Goal: Information Seeking & Learning: Check status

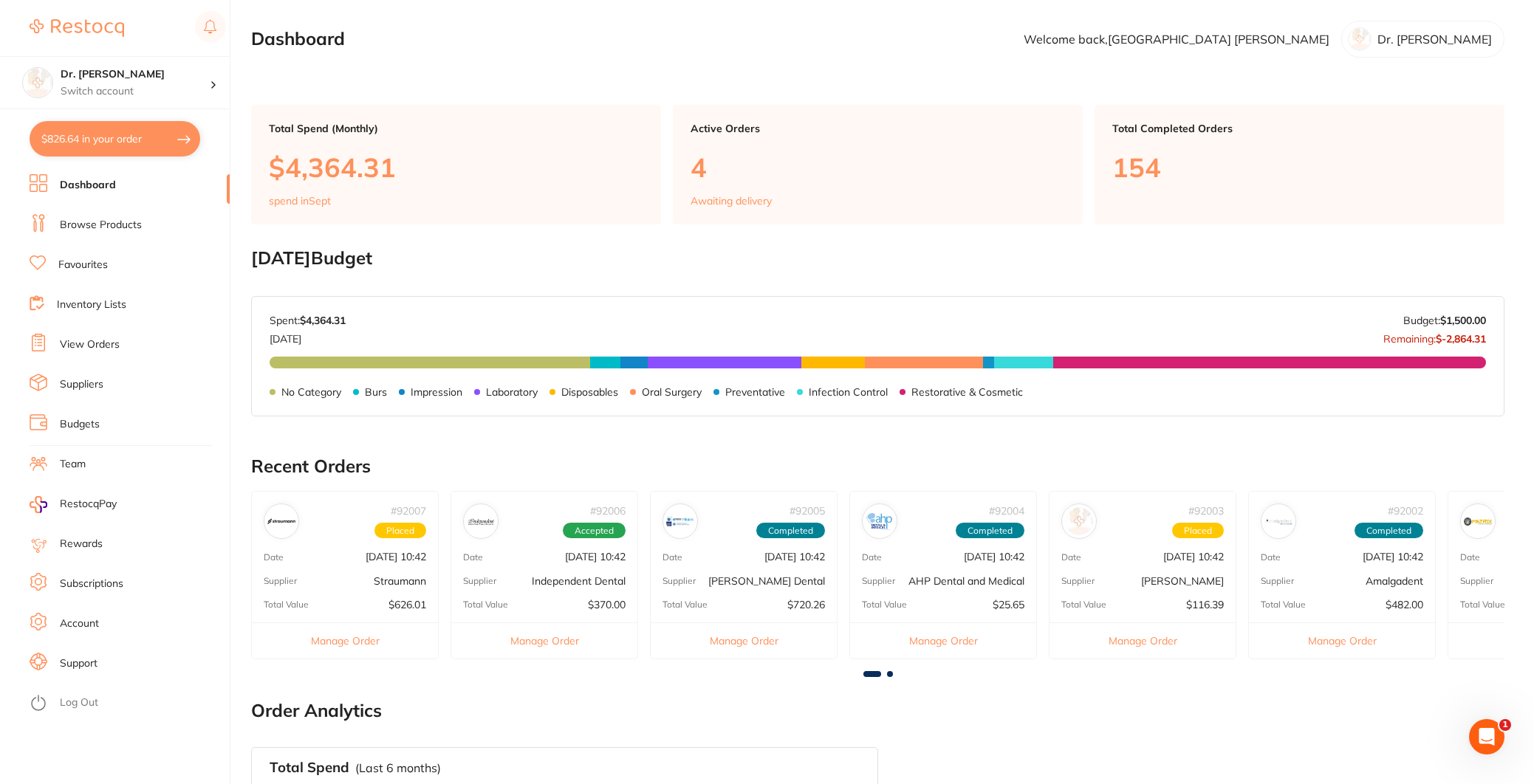
click at [84, 184] on link "Dashboard" at bounding box center [88, 185] width 56 height 15
click at [94, 348] on link "View Orders" at bounding box center [89, 345] width 59 height 15
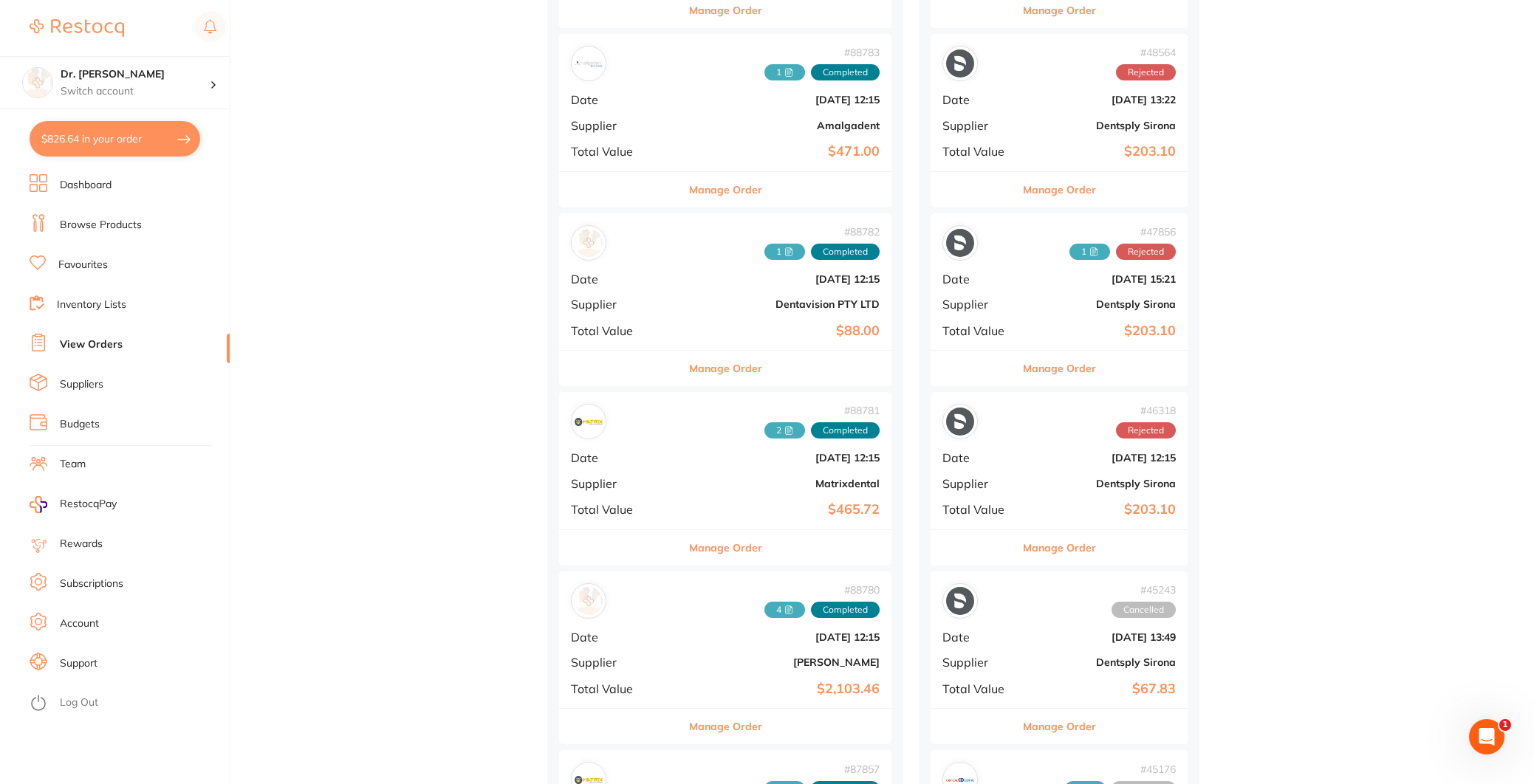
scroll to position [1075, 0]
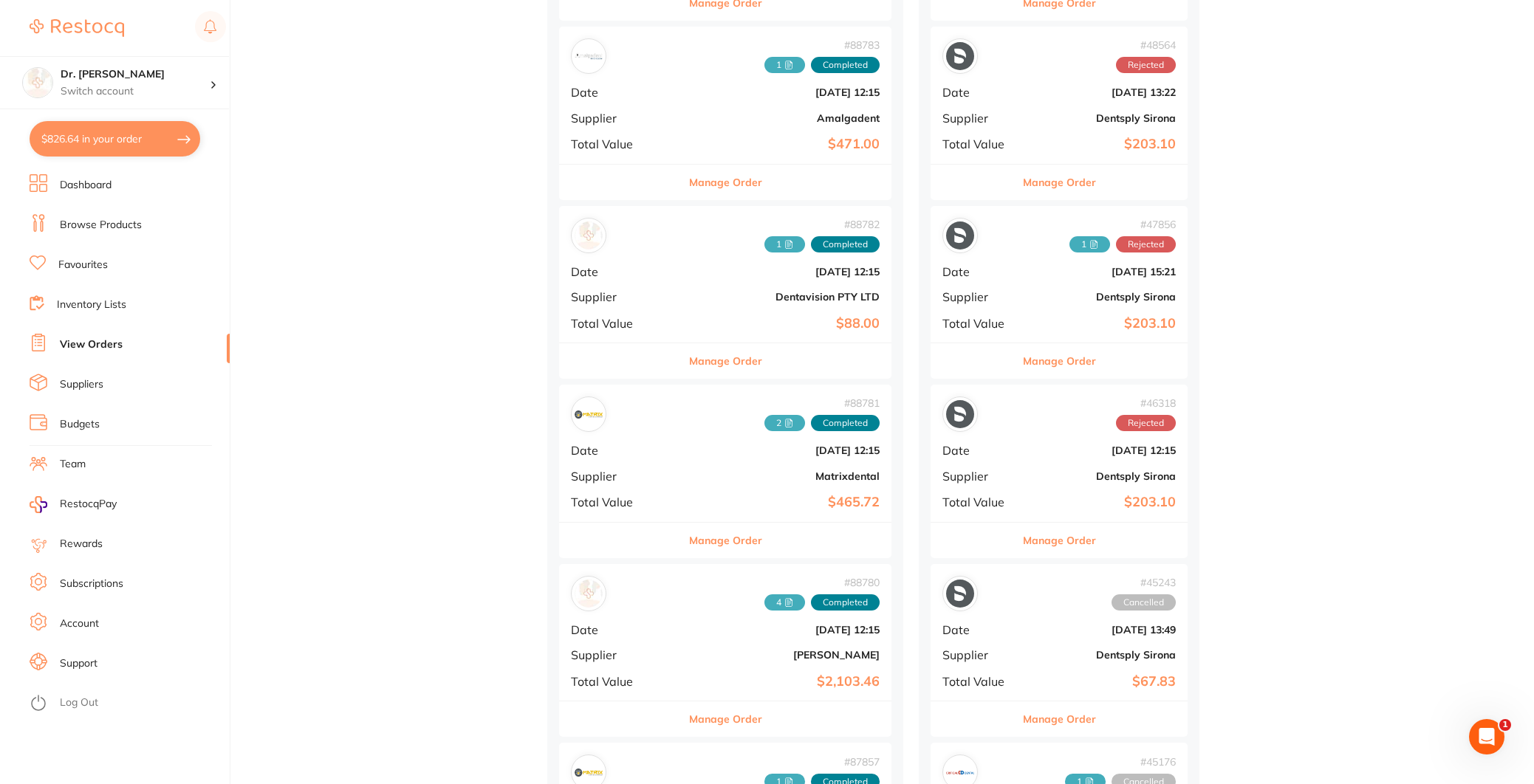
click at [685, 303] on div "# 88782 1 Completed Date [DATE] 12:15 Supplier Dentavision PTY LTD Total Value …" at bounding box center [725, 274] width 332 height 137
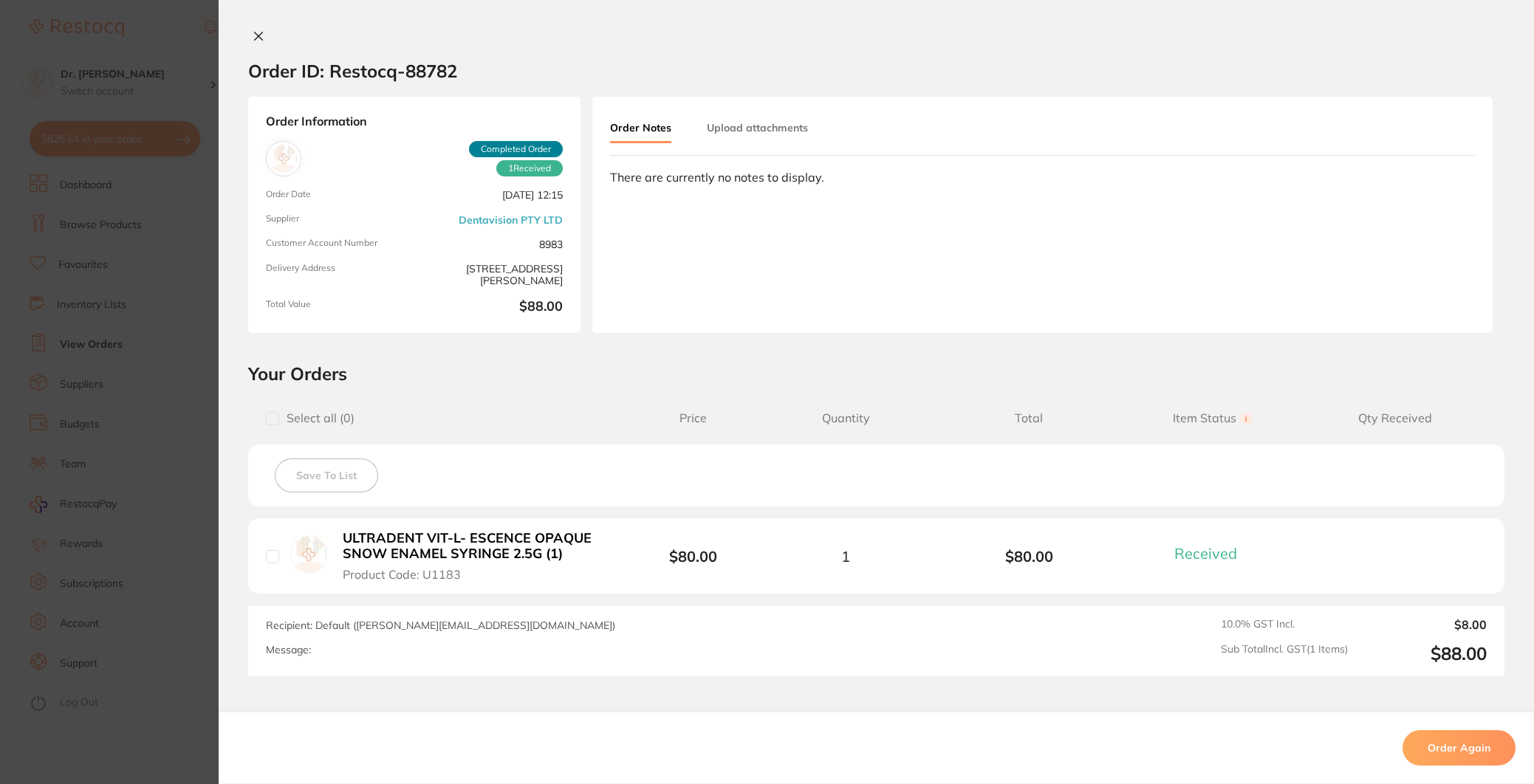
click at [254, 38] on icon at bounding box center [259, 36] width 12 height 12
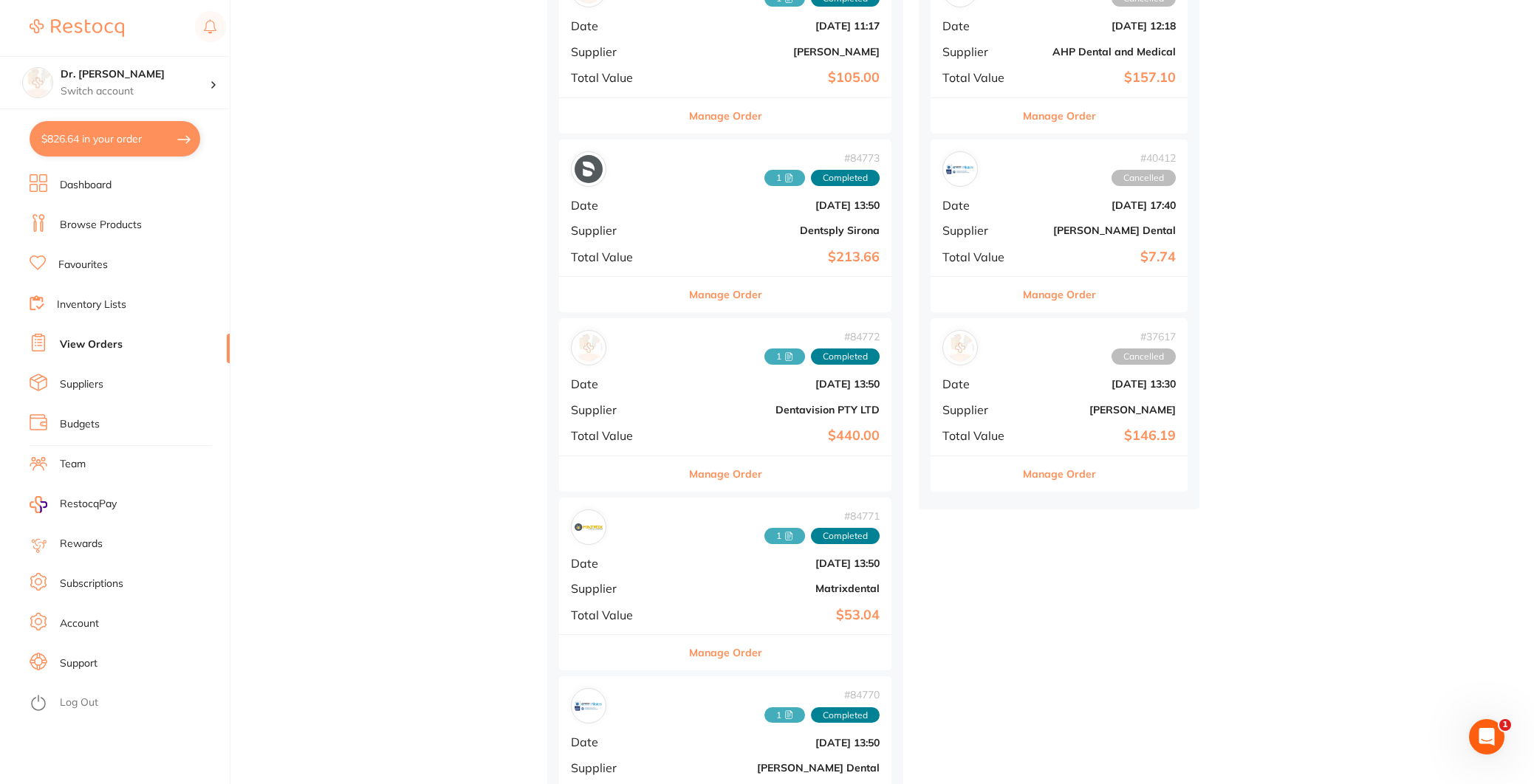
click at [653, 405] on div "# 84772 1 Completed Date [DATE] 13:50 Supplier Dentavision PTY LTD Total Value …" at bounding box center [725, 386] width 332 height 137
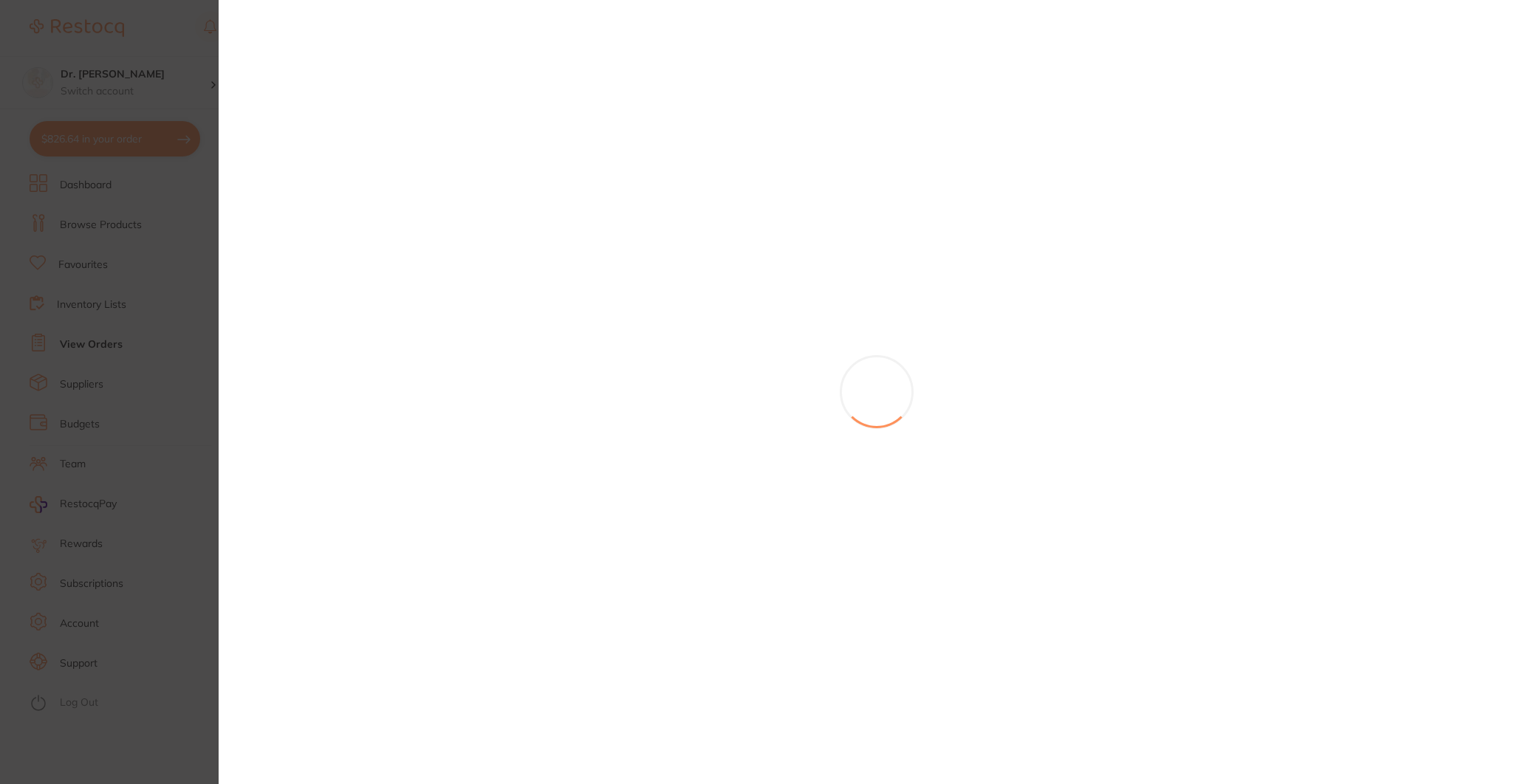
click at [653, 405] on section at bounding box center [767, 392] width 1534 height 784
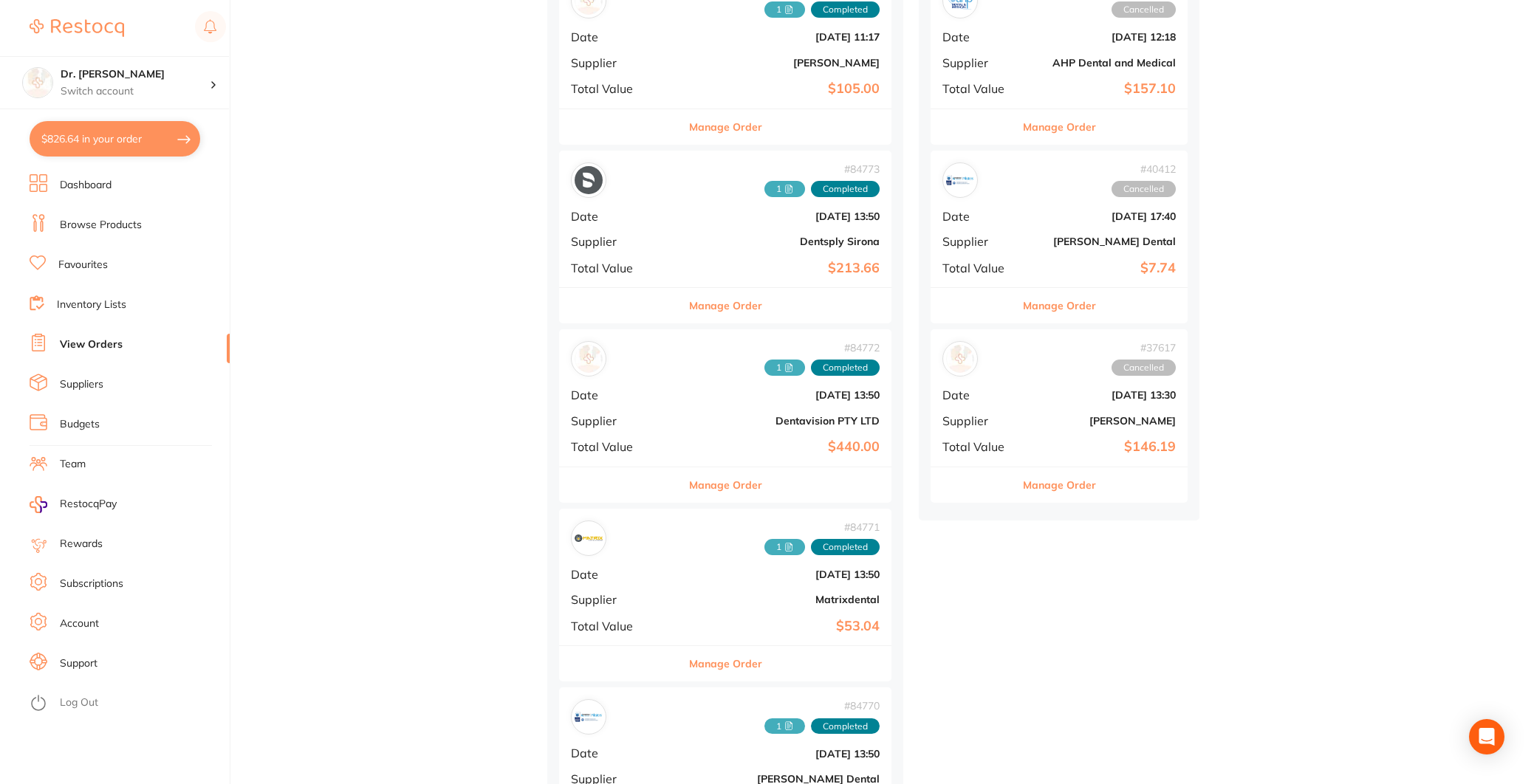
click at [653, 405] on div "# 84772 1 Completed Date [DATE] 13:50 Supplier Dentavision PTY LTD Total Value …" at bounding box center [725, 398] width 332 height 137
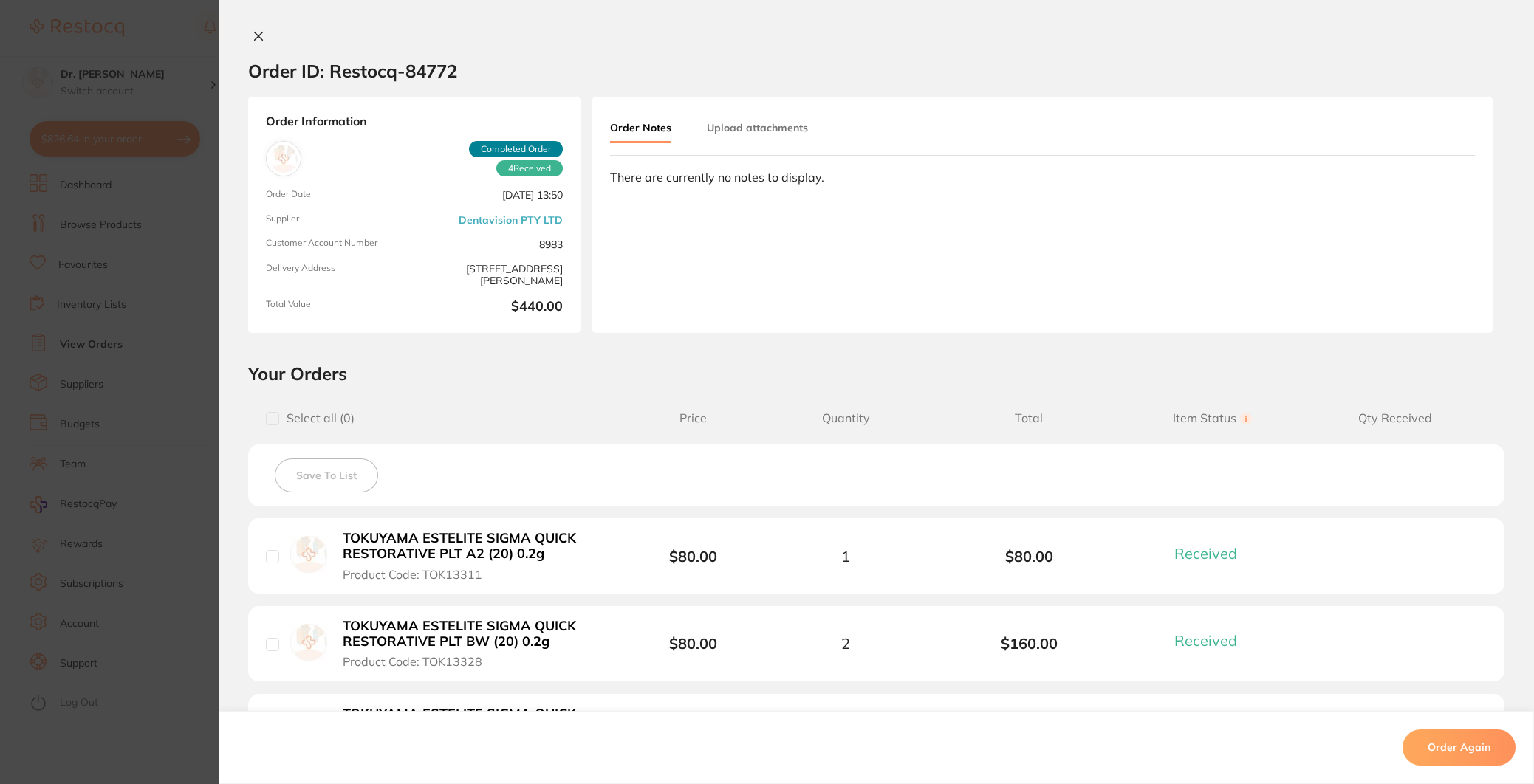
click at [254, 35] on icon at bounding box center [259, 36] width 12 height 12
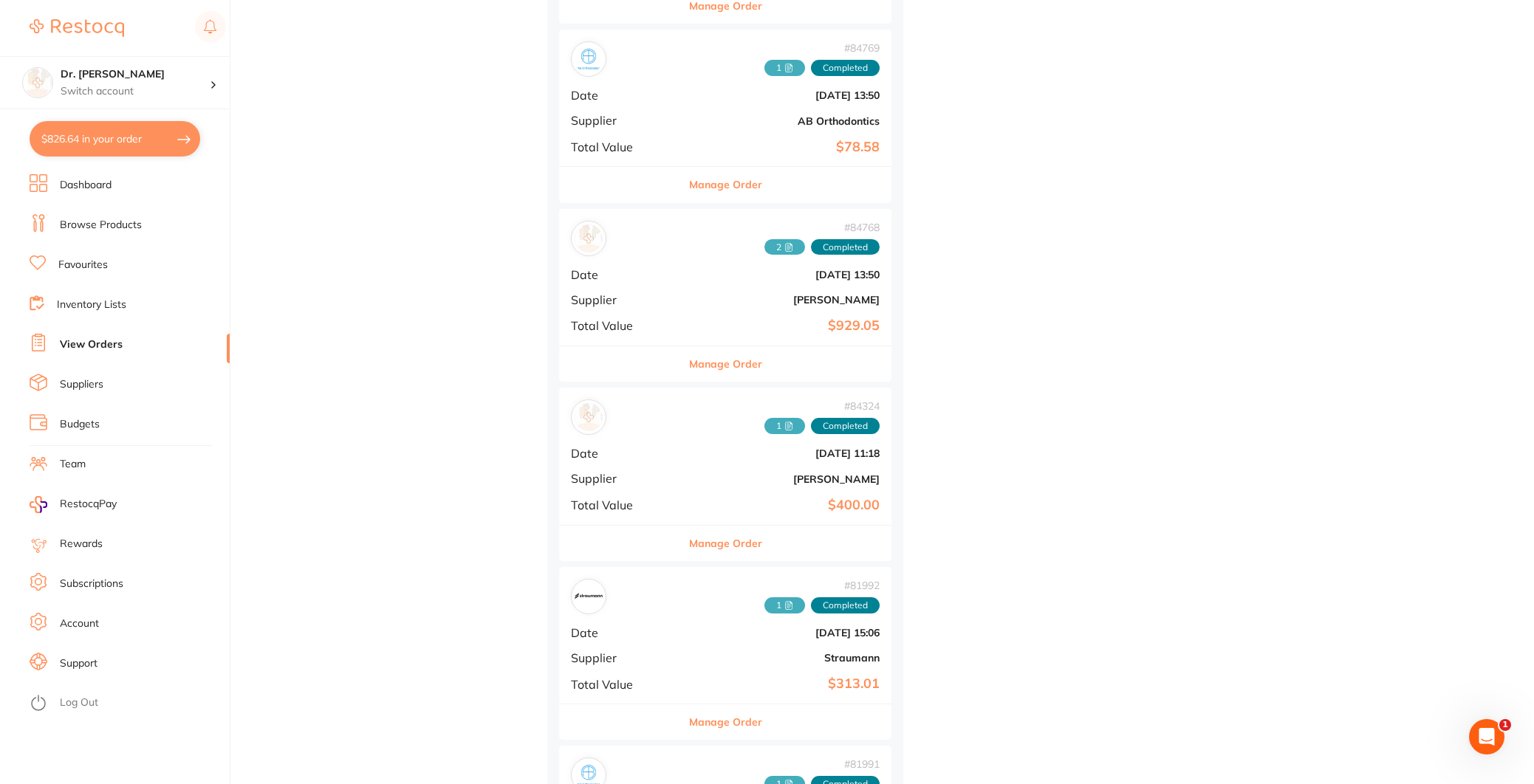
scroll to position [3271, 0]
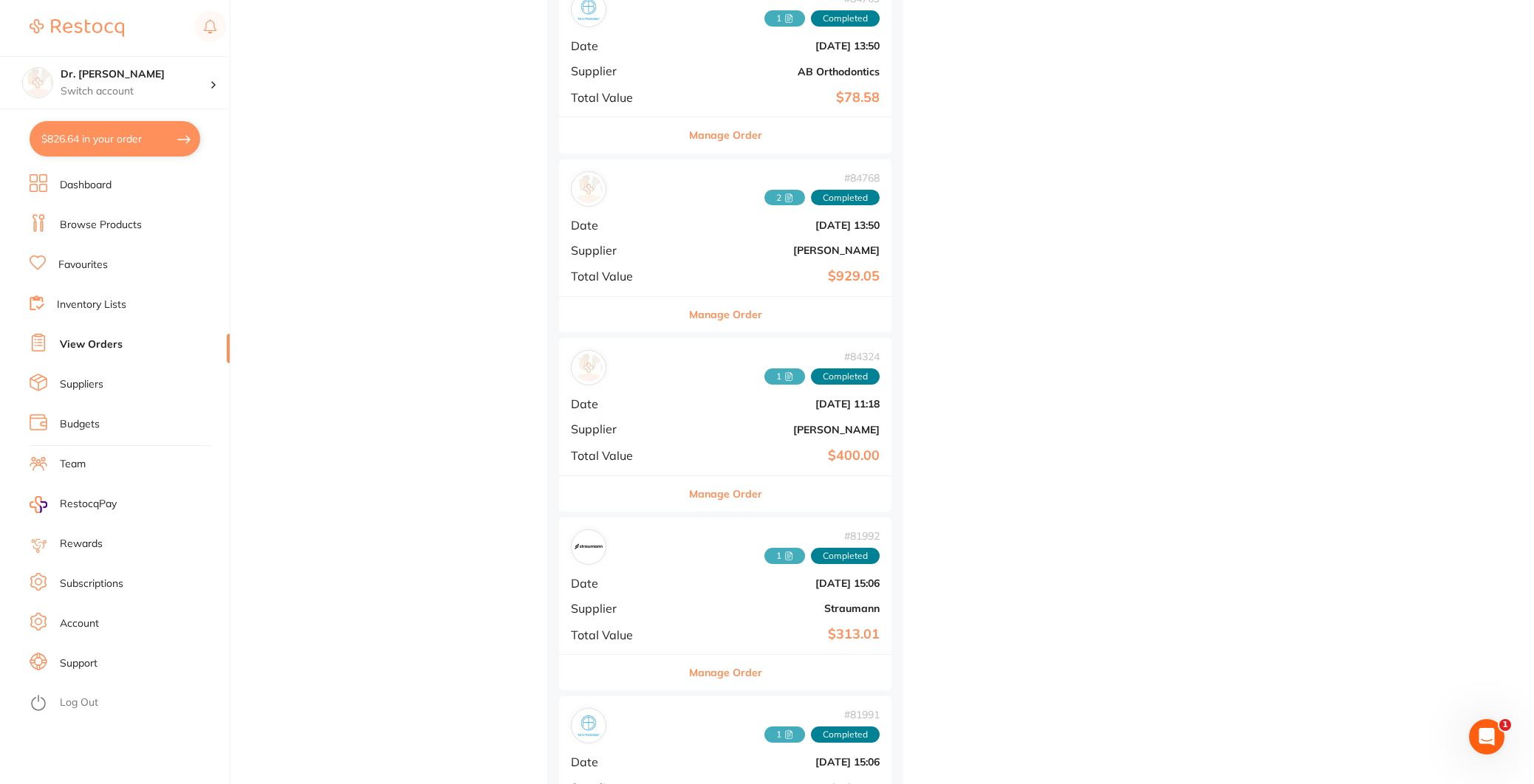
click at [673, 443] on div "# 84324 1 Completed Date [DATE] 11:18 Supplier [PERSON_NAME] Total Value $400.00" at bounding box center [725, 406] width 332 height 137
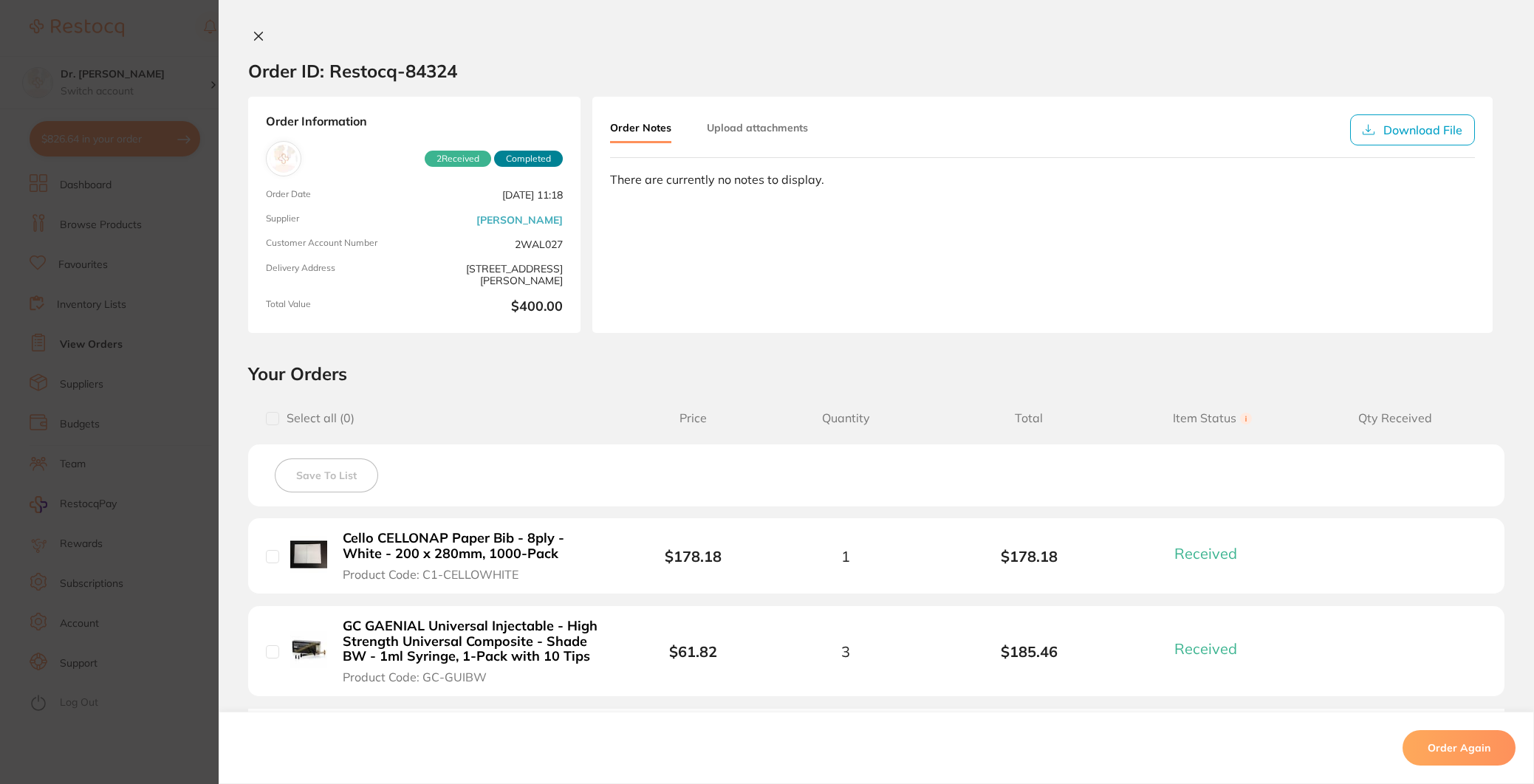
click at [257, 34] on icon at bounding box center [259, 36] width 12 height 12
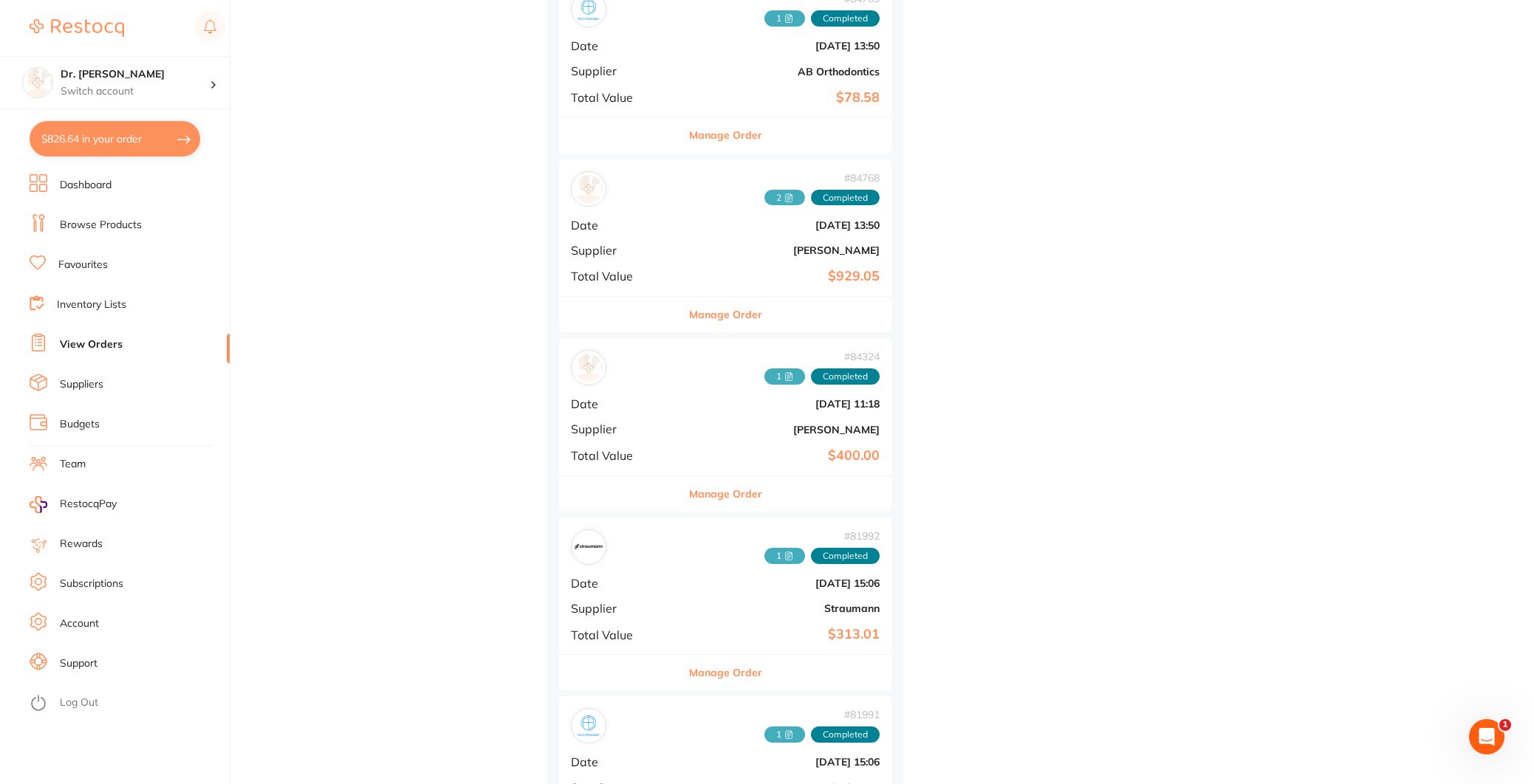
click at [98, 267] on link "Favourites" at bounding box center [82, 265] width 50 height 15
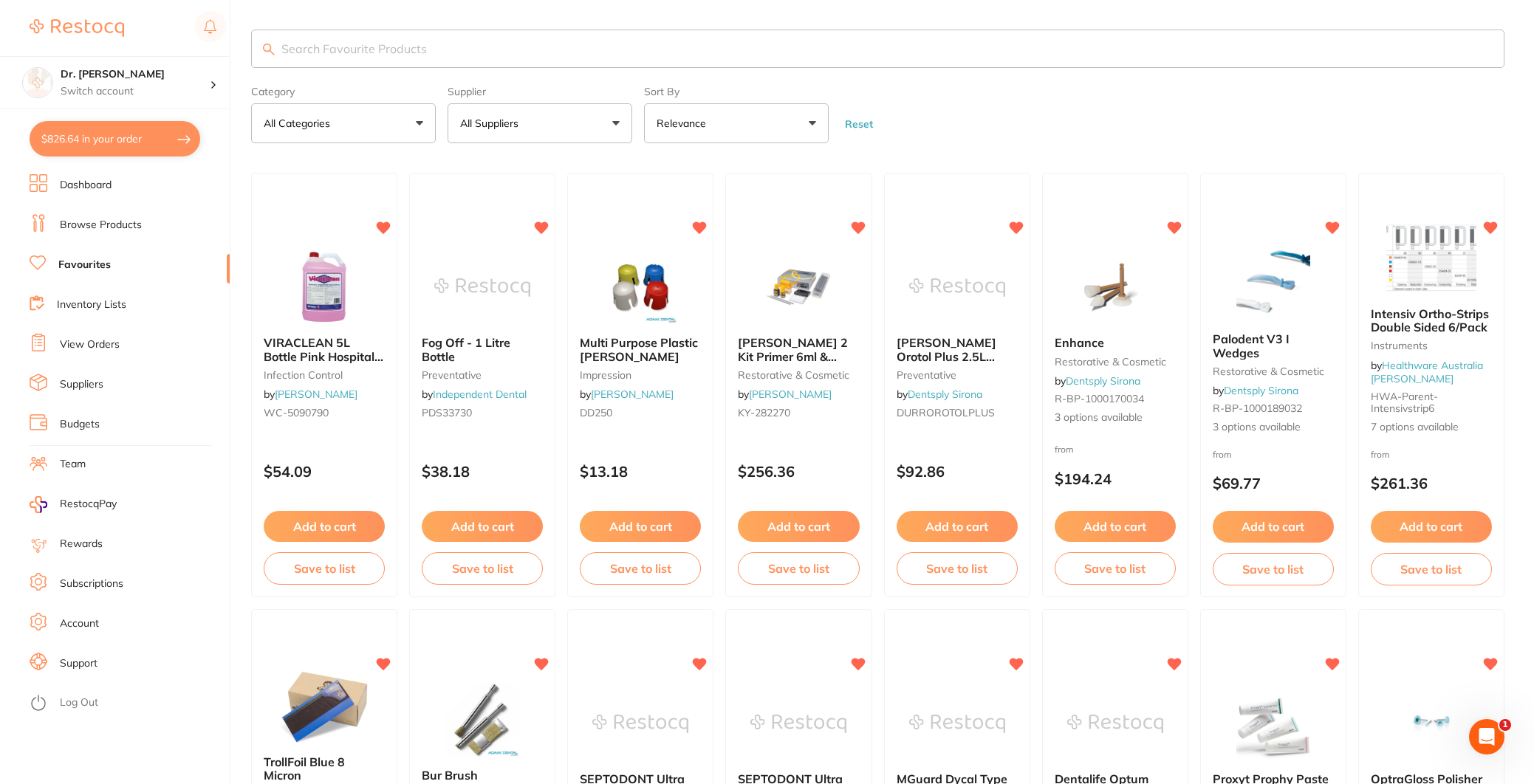
click at [333, 41] on input "search" at bounding box center [878, 49] width 1253 height 39
type input "cellonaps"
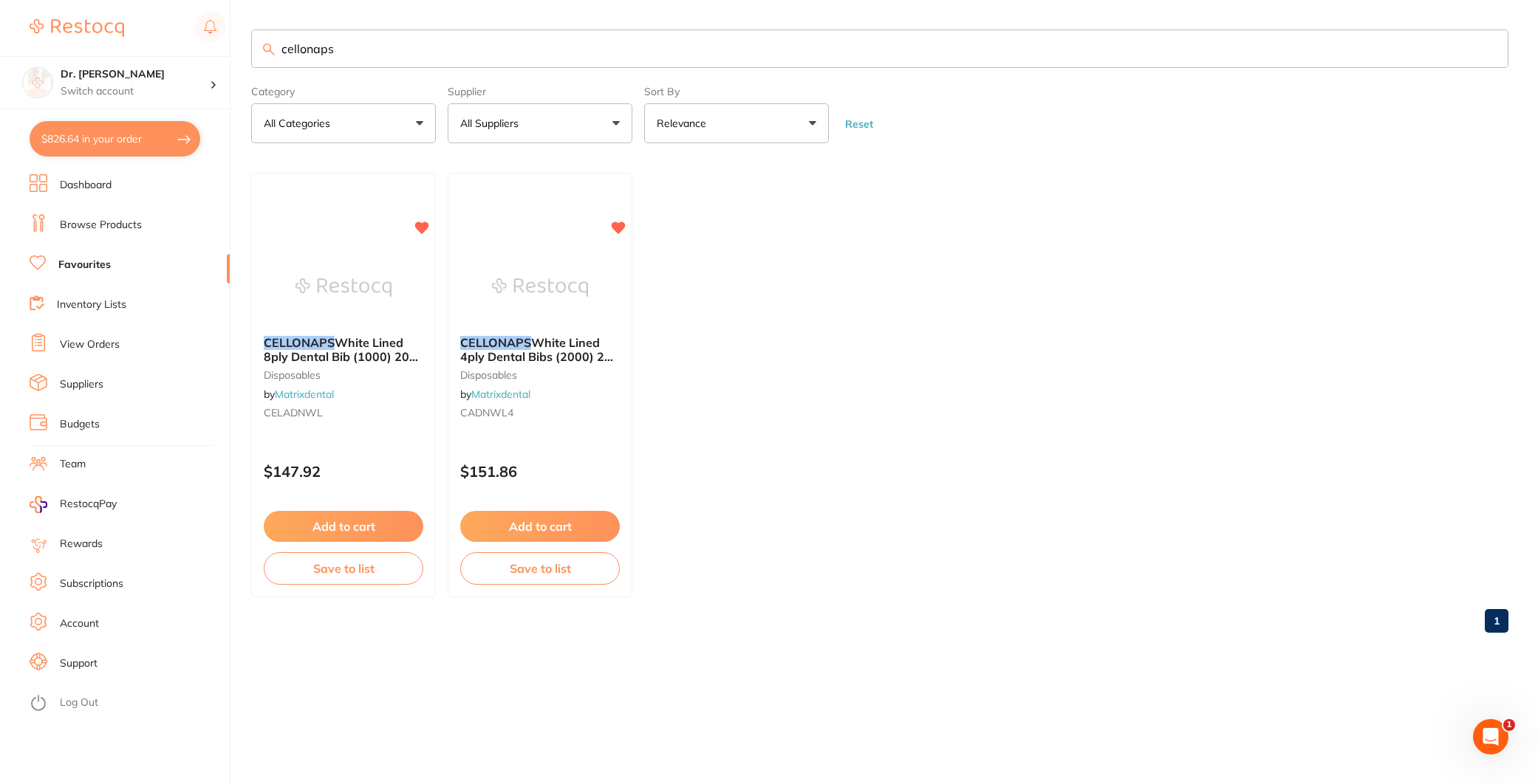
click at [510, 130] on p "All Suppliers" at bounding box center [492, 123] width 64 height 15
click at [508, 213] on strong "All Suppliers" at bounding box center [500, 212] width 70 height 13
click at [105, 225] on link "Browse Products" at bounding box center [100, 225] width 82 height 15
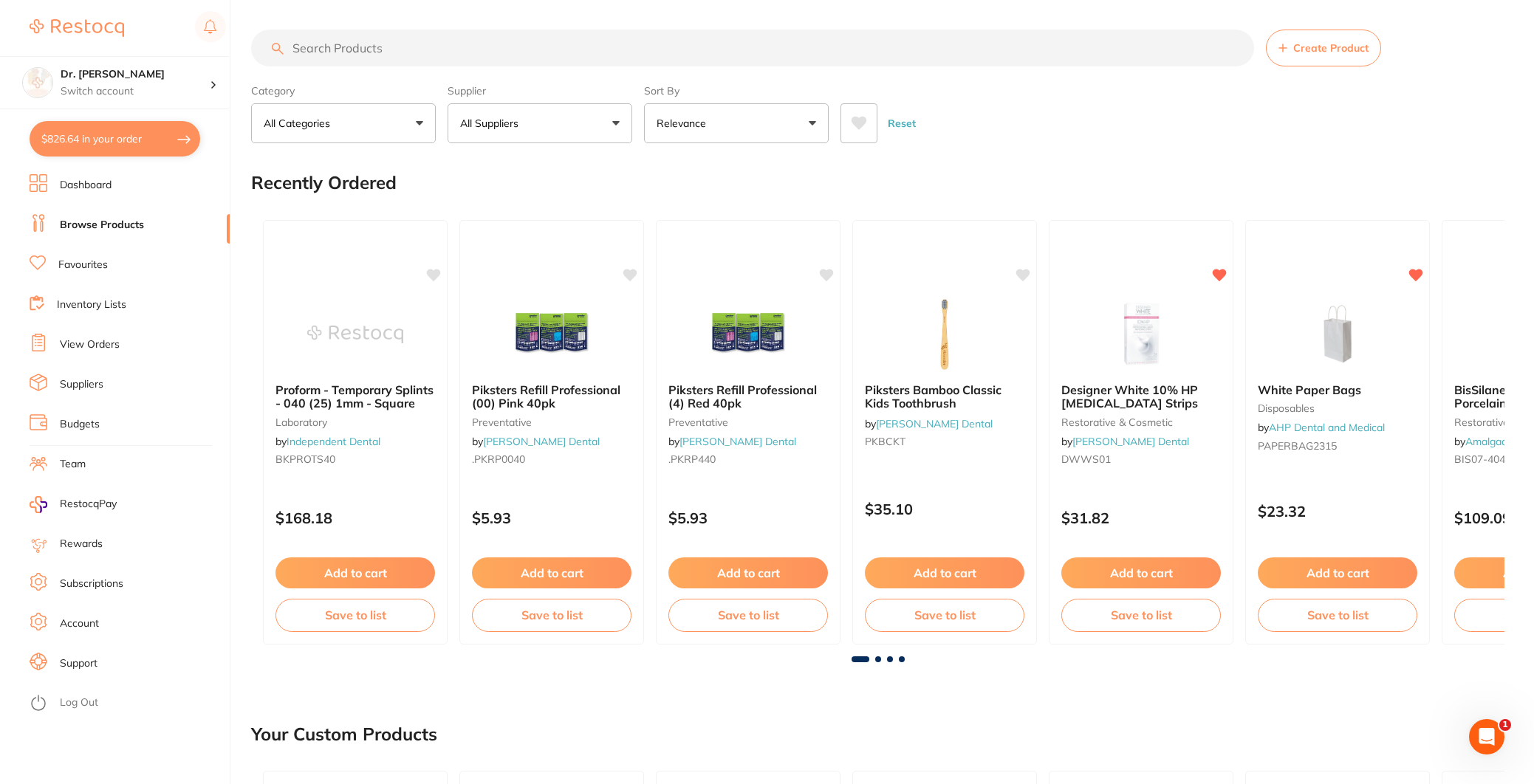
click at [320, 51] on input "search" at bounding box center [752, 48] width 1003 height 37
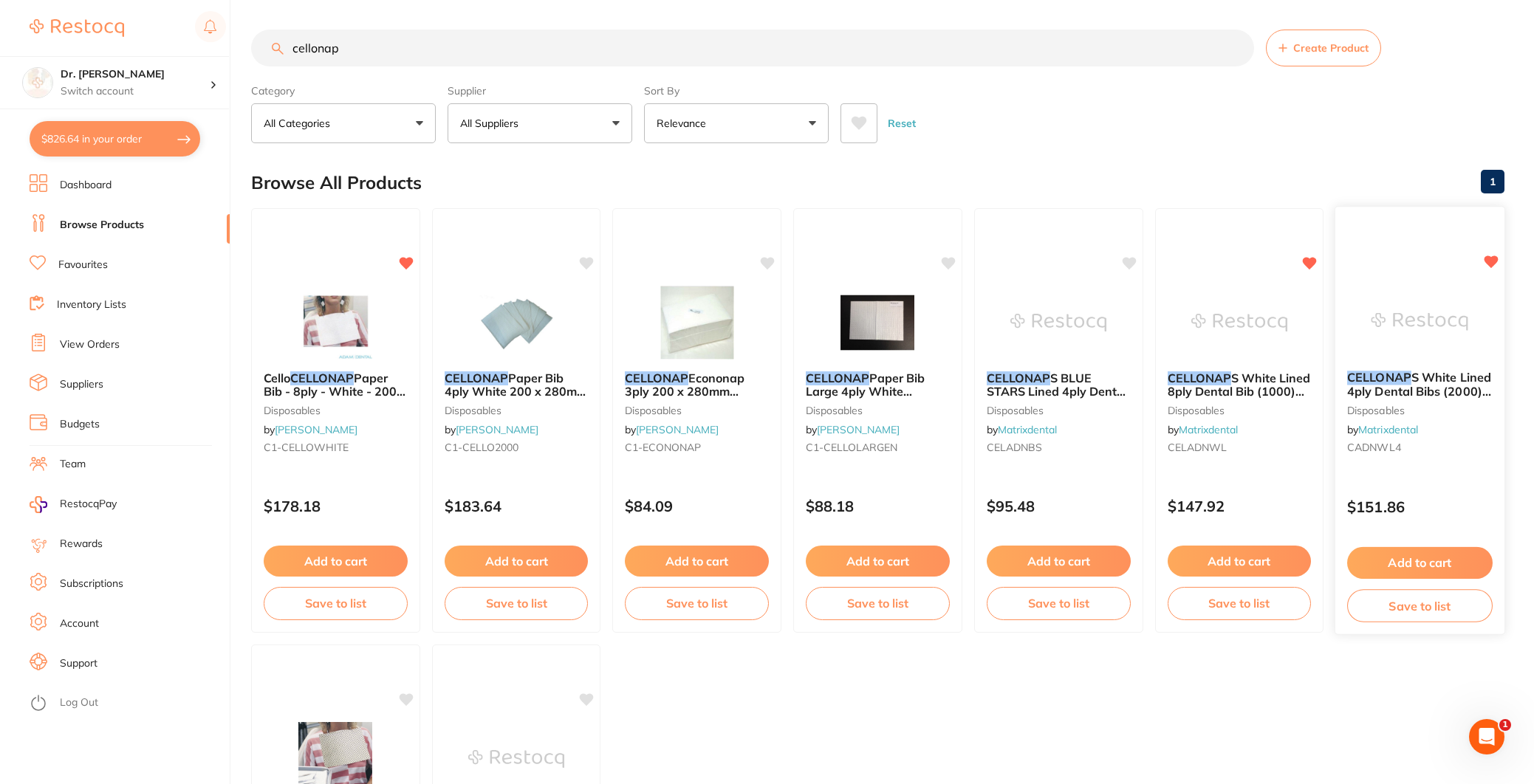
click at [1489, 264] on icon at bounding box center [1491, 262] width 14 height 13
click at [82, 227] on link "Browse Products" at bounding box center [101, 225] width 84 height 15
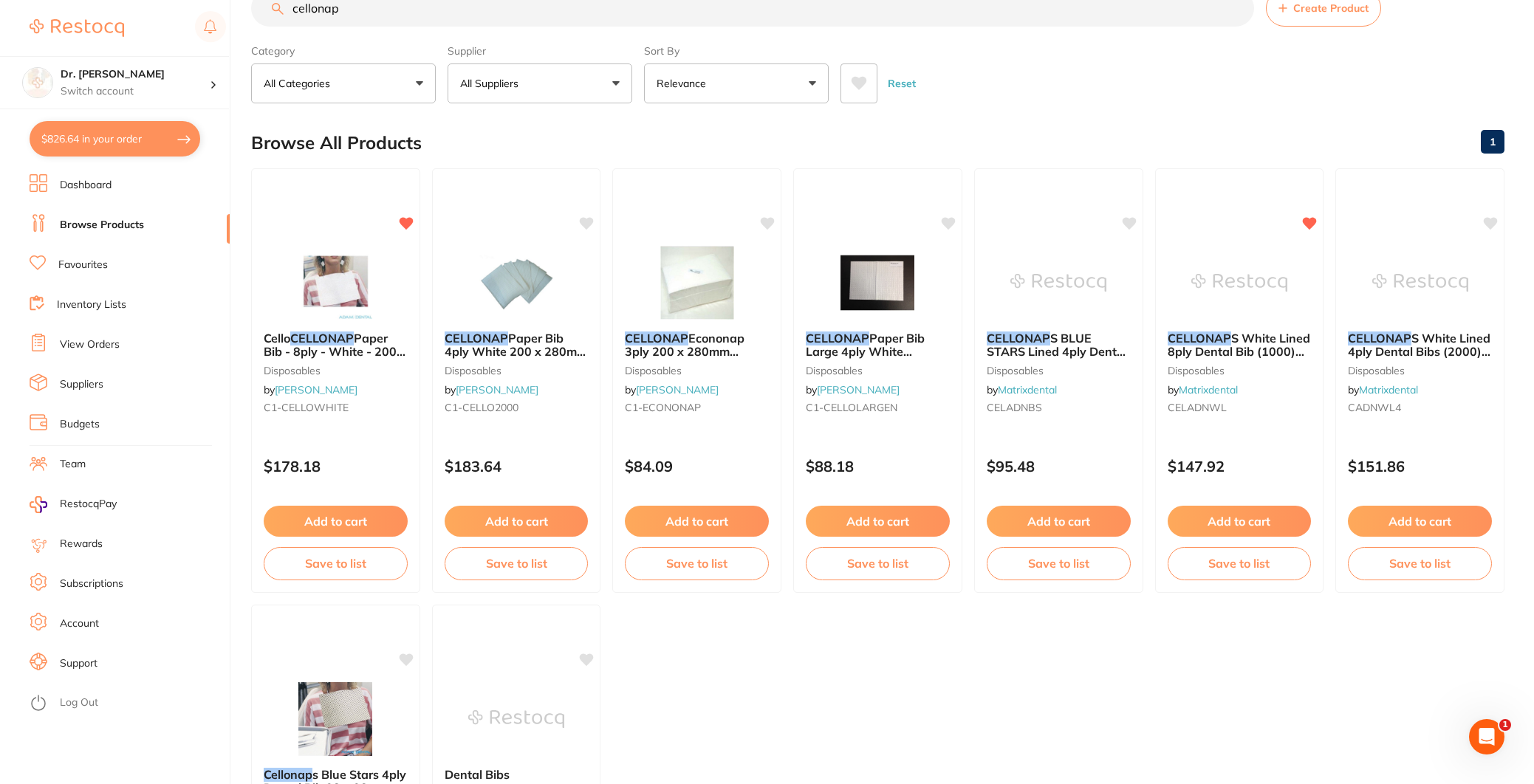
drag, startPoint x: 374, startPoint y: 9, endPoint x: -30, endPoint y: 25, distance: 404.3
click at [0, 25] on html "$826.64 Dr. [PERSON_NAME] Switch account Dr. [PERSON_NAME] $826.64 in your orde…" at bounding box center [767, 351] width 1534 height 784
type input "c"
